Goal: Transaction & Acquisition: Purchase product/service

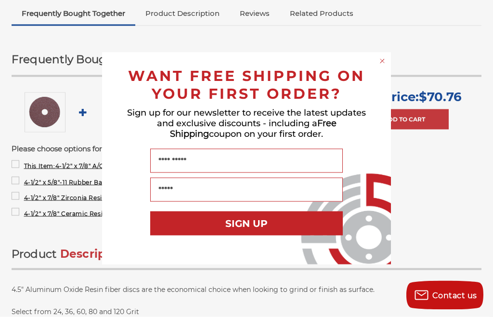
scroll to position [383, 0]
click at [382, 66] on circle "Close dialog" at bounding box center [382, 61] width 9 height 9
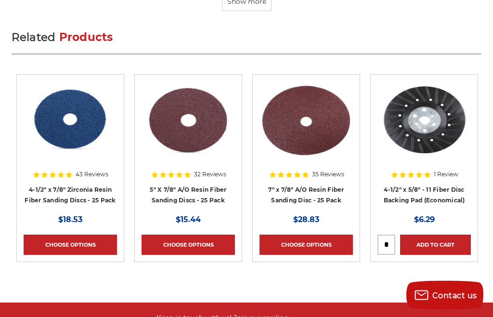
scroll to position [3096, 0]
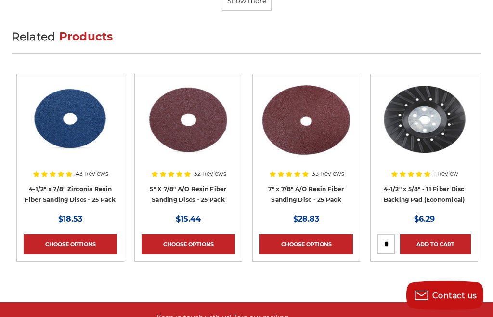
click at [426, 183] on div at bounding box center [422, 141] width 91 height 120
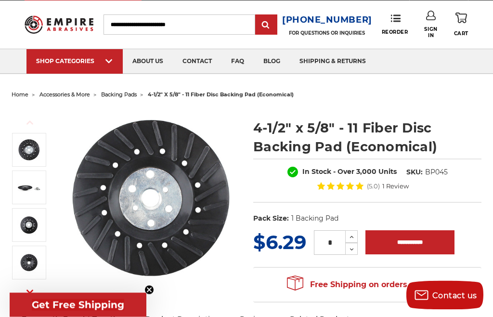
scroll to position [28, 0]
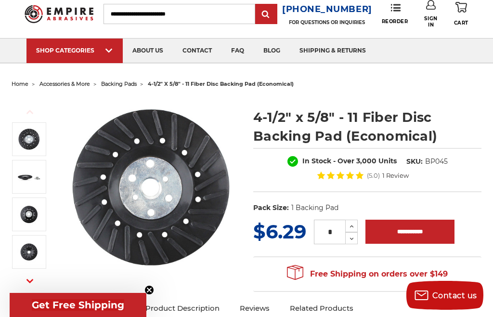
click at [30, 177] on img at bounding box center [29, 177] width 24 height 24
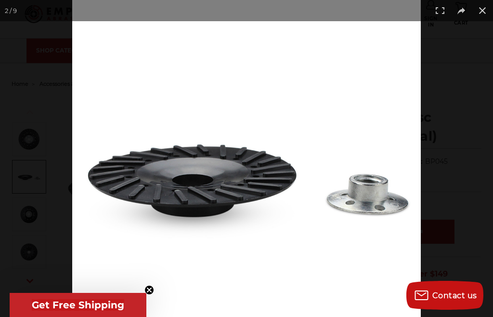
click at [32, 176] on div at bounding box center [246, 158] width 493 height 317
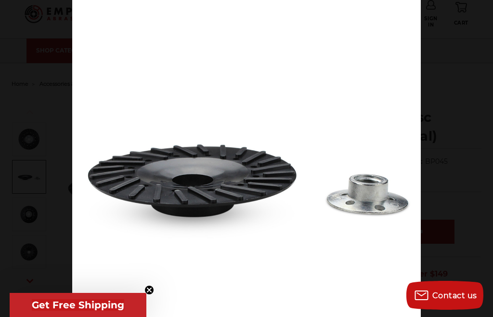
click at [49, 183] on div at bounding box center [246, 158] width 493 height 317
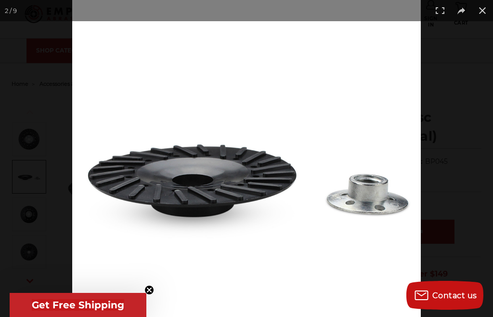
click at [483, 18] on button at bounding box center [482, 10] width 21 height 21
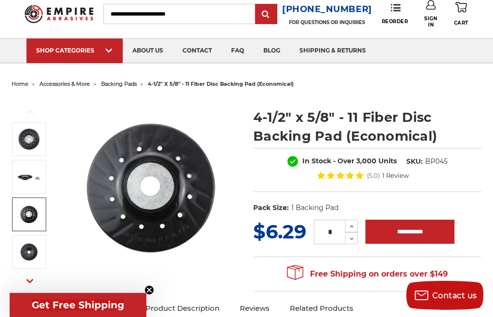
click at [28, 218] on img at bounding box center [29, 214] width 24 height 24
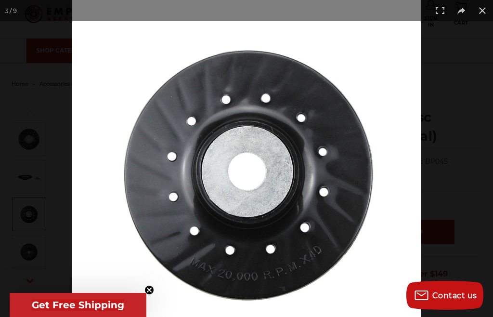
click at [484, 12] on button at bounding box center [482, 10] width 21 height 21
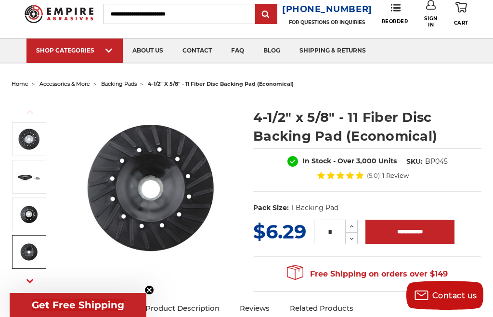
click at [30, 257] on img at bounding box center [29, 252] width 24 height 24
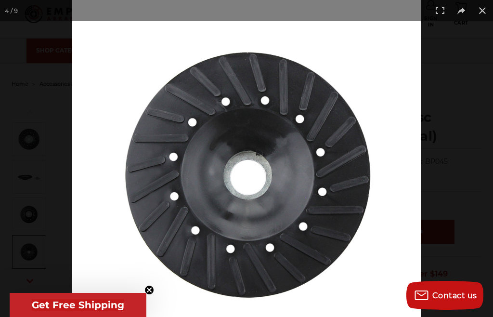
click at [478, 14] on button at bounding box center [482, 10] width 21 height 21
